Goal: Information Seeking & Learning: Find specific fact

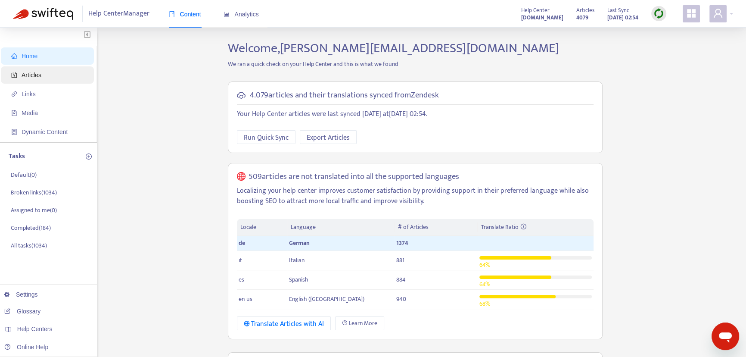
click at [56, 75] on span "Articles" at bounding box center [49, 74] width 76 height 17
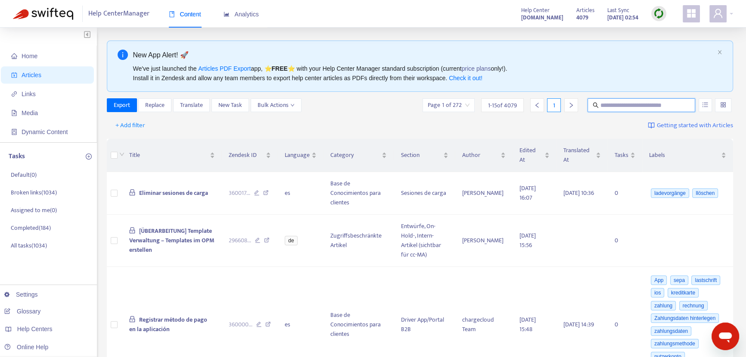
click at [611, 100] on input "text" at bounding box center [641, 104] width 83 height 9
type input "**********"
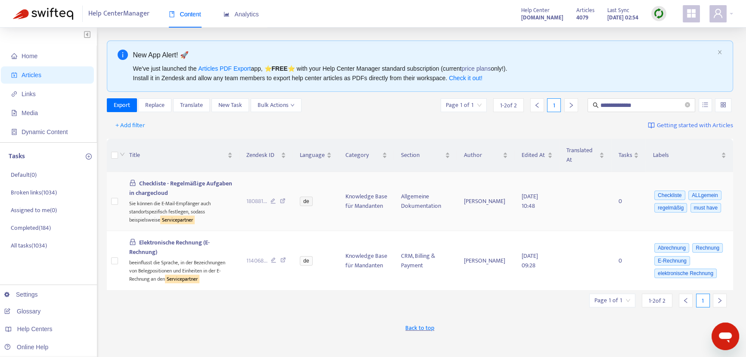
click at [167, 192] on span "Checkliste - Regelmäßige Aufgaben in chargecloud" at bounding box center [180, 187] width 103 height 19
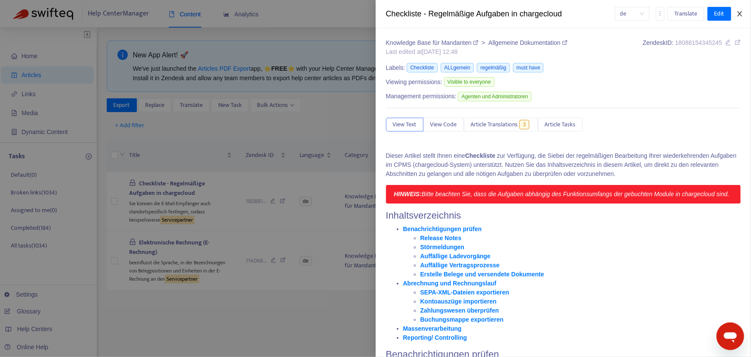
click at [739, 14] on icon "close" at bounding box center [740, 13] width 7 height 7
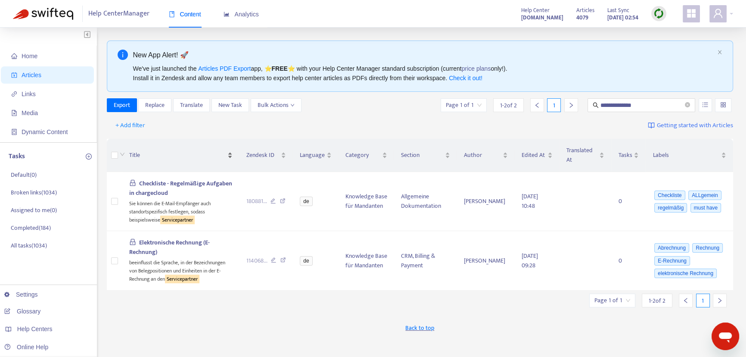
drag, startPoint x: 181, startPoint y: 189, endPoint x: 158, endPoint y: 155, distance: 40.7
click at [158, 155] on span "Title" at bounding box center [177, 154] width 96 height 9
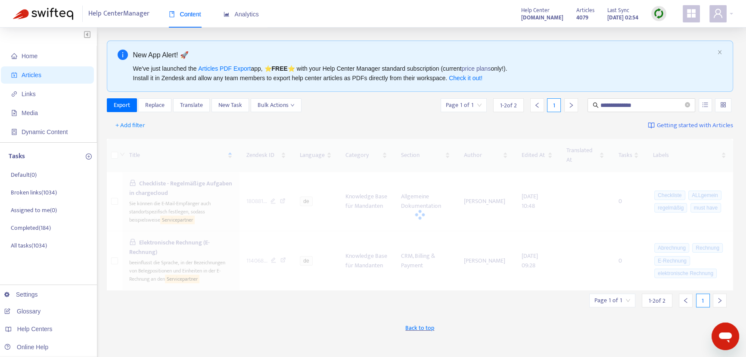
click at [198, 143] on div at bounding box center [420, 215] width 626 height 152
click at [30, 84] on ul "Home Articles Links Media Dynamic Content" at bounding box center [48, 94] width 97 height 96
click at [29, 105] on span "Media" at bounding box center [49, 112] width 76 height 17
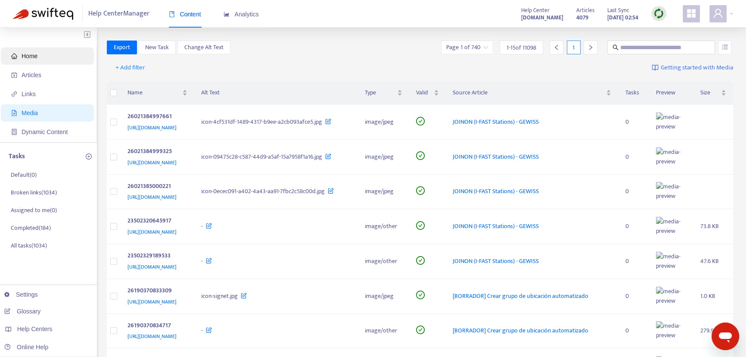
click at [39, 61] on span "Home" at bounding box center [49, 55] width 76 height 17
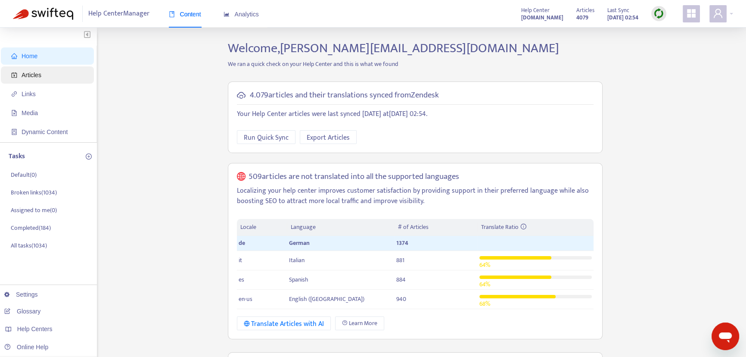
click at [37, 73] on span "Articles" at bounding box center [32, 74] width 20 height 7
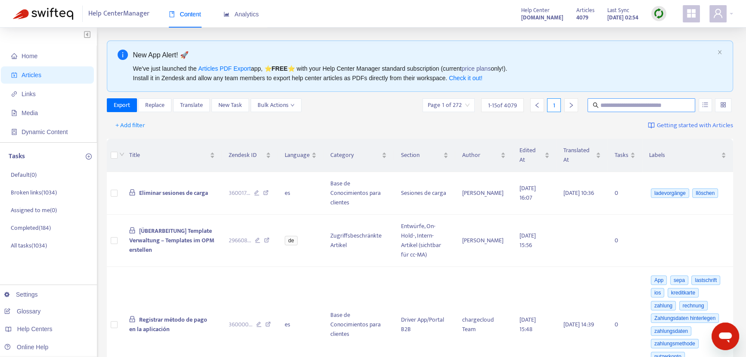
click at [620, 105] on input "text" at bounding box center [641, 104] width 83 height 9
type input "**********"
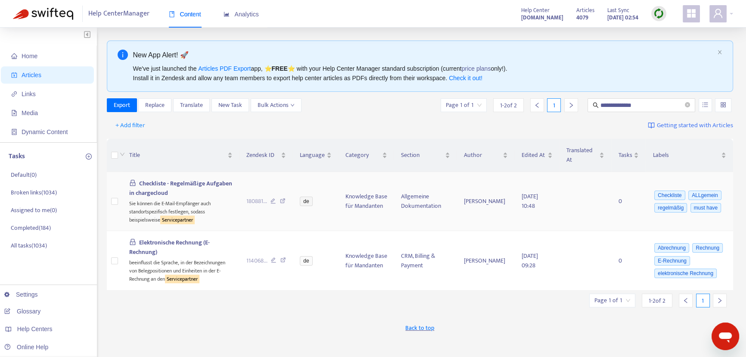
click at [280, 199] on icon at bounding box center [283, 202] width 6 height 8
click at [281, 264] on icon at bounding box center [283, 261] width 6 height 8
